Goal: Find specific page/section: Find specific page/section

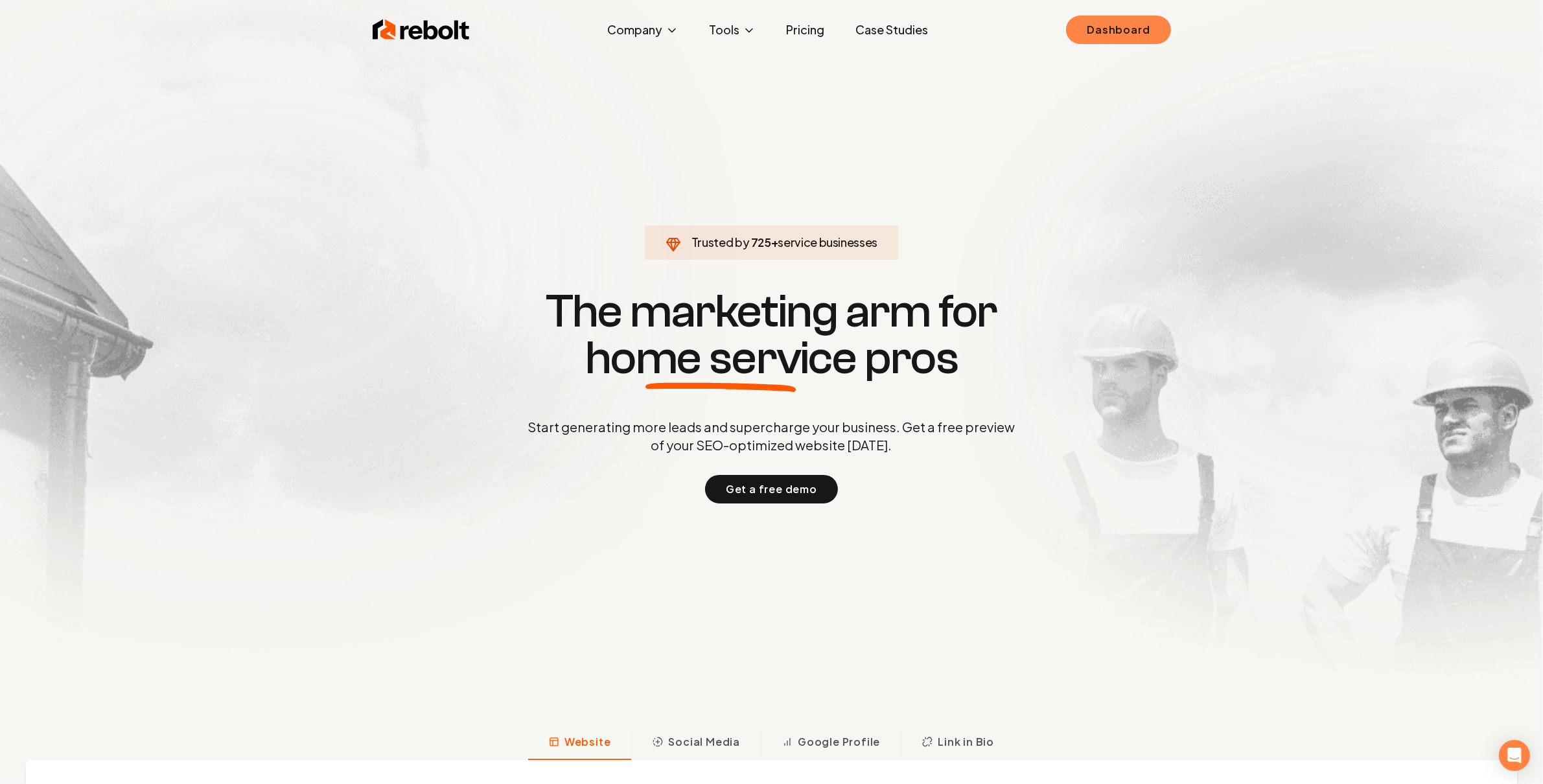
click at [1121, 17] on link "Dashboard" at bounding box center [1118, 30] width 105 height 28
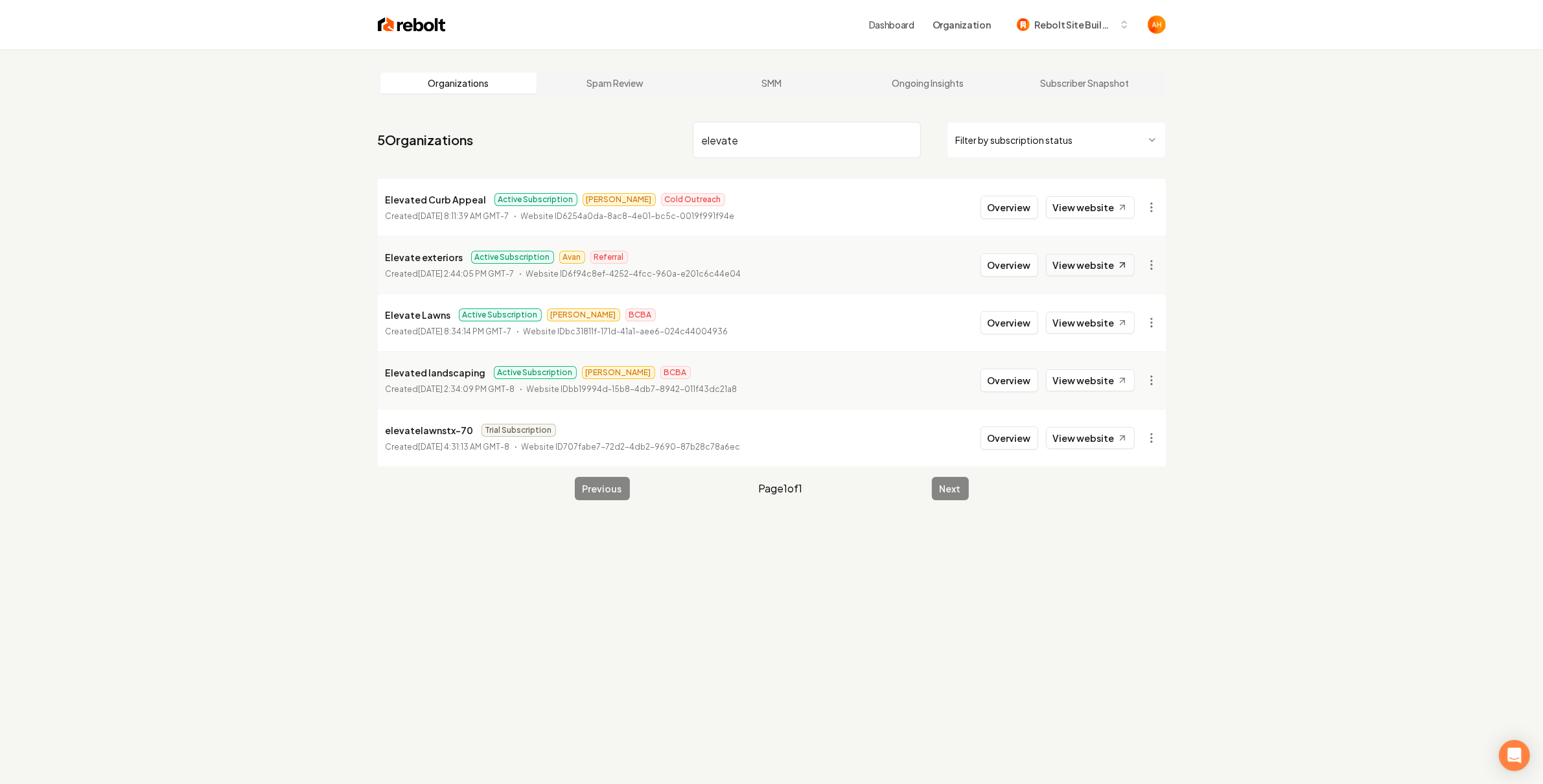
type input "elevate"
click at [1121, 267] on icon at bounding box center [1122, 266] width 5 height 5
click at [947, 72] on link "Ongoing Insights" at bounding box center [928, 82] width 157 height 20
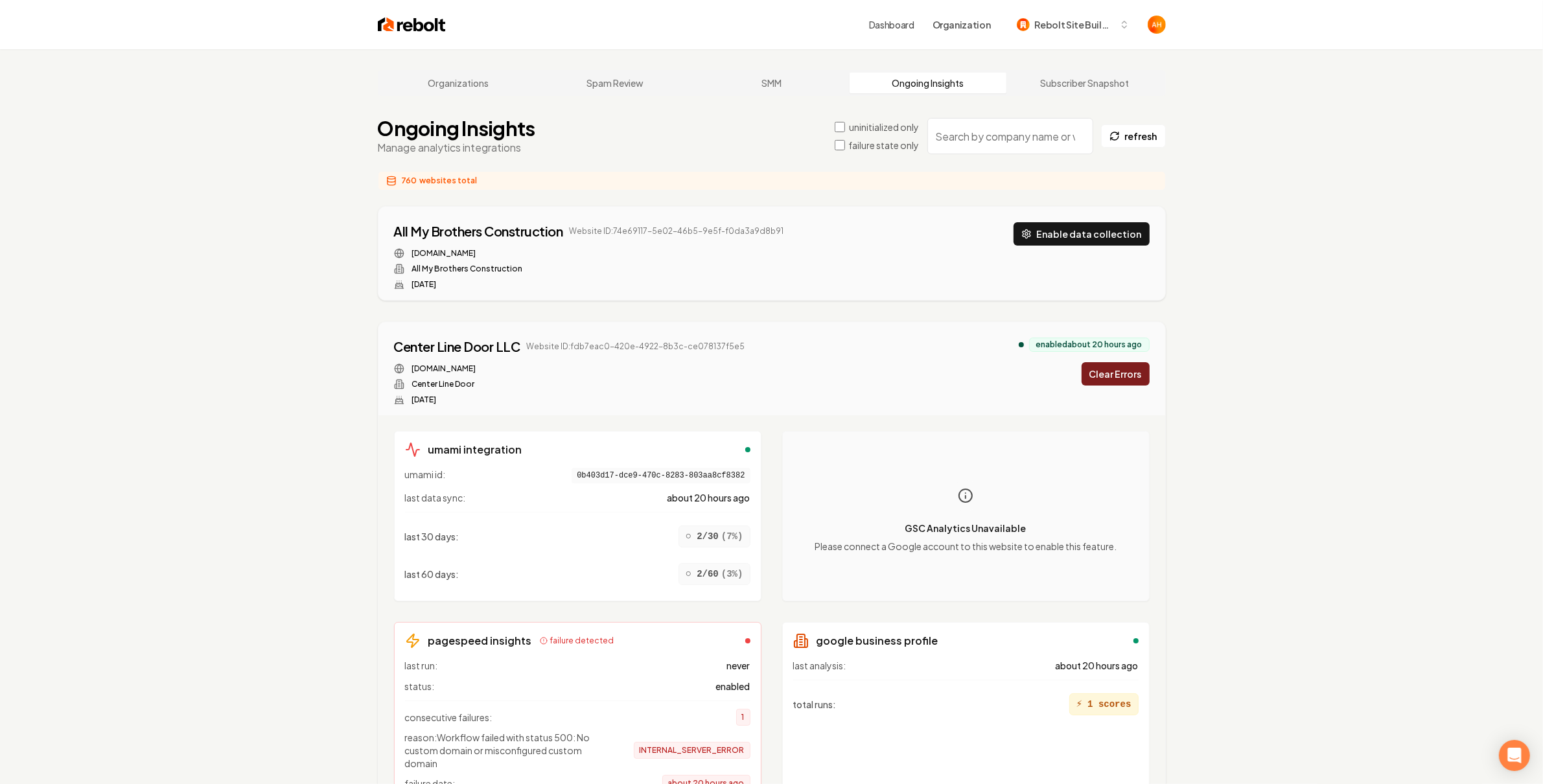
click at [983, 136] on input "search" at bounding box center [1010, 136] width 166 height 36
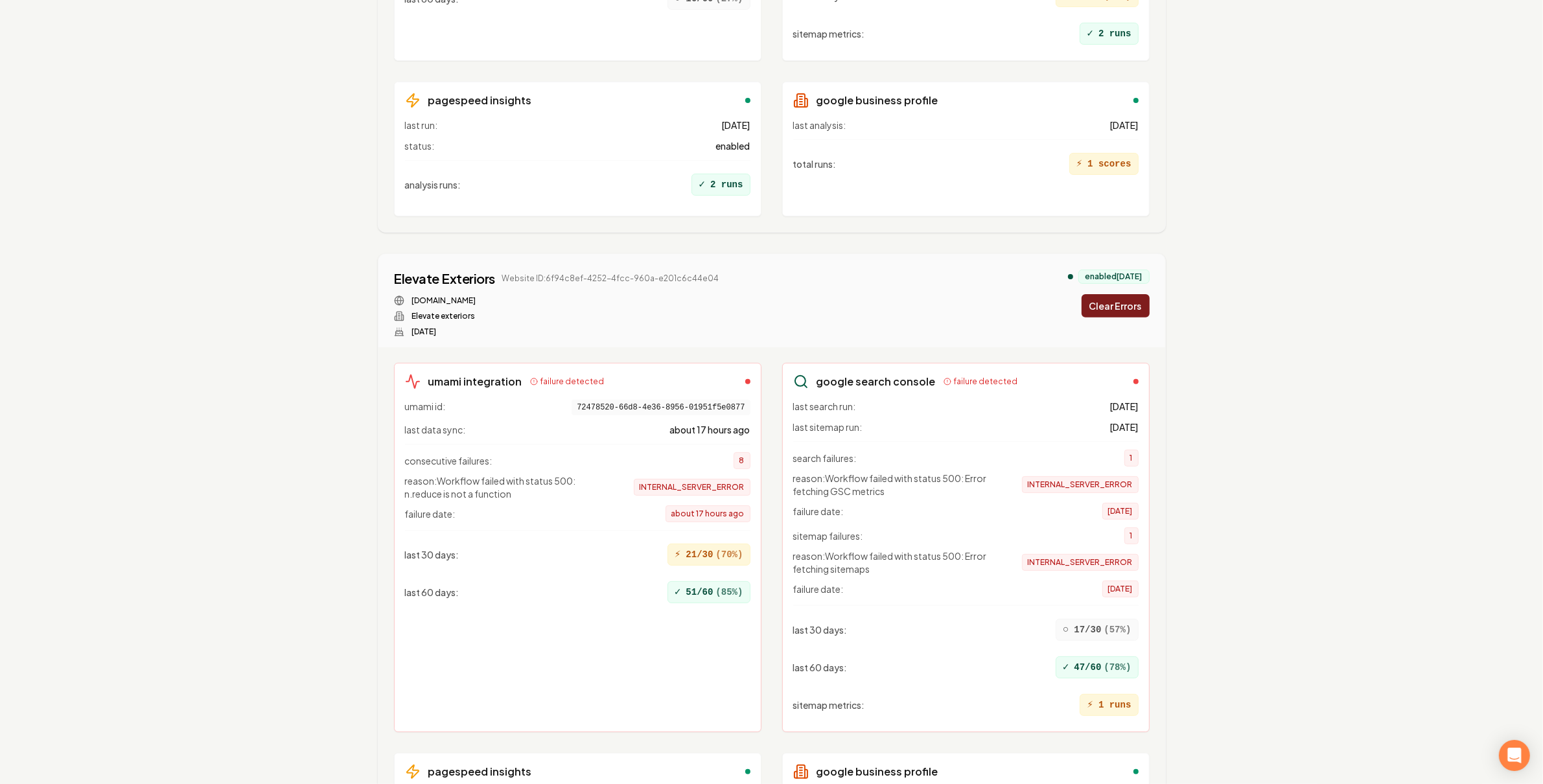
scroll to position [471, 0]
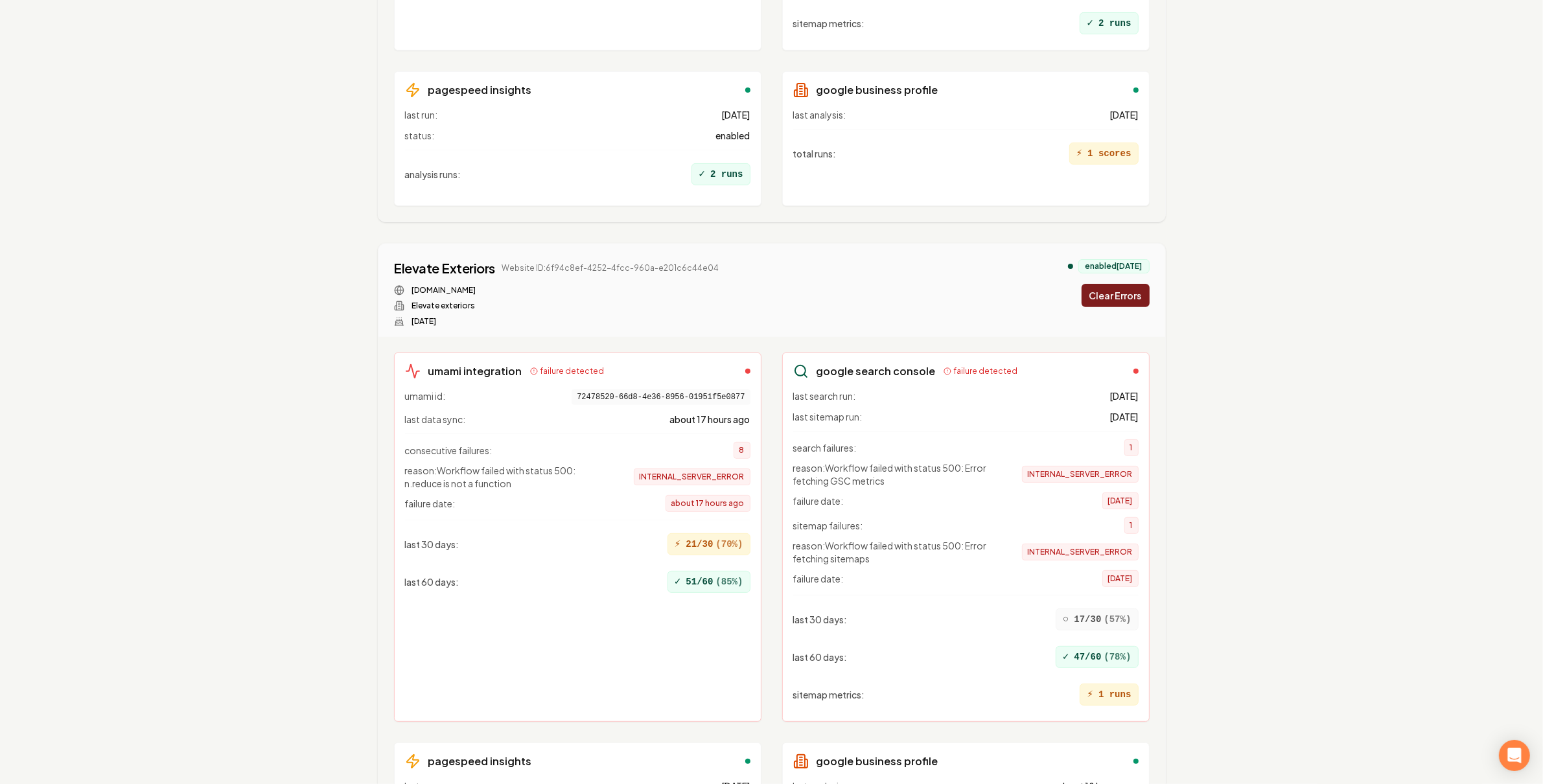
type input "elevate"
